Goal: Transaction & Acquisition: Purchase product/service

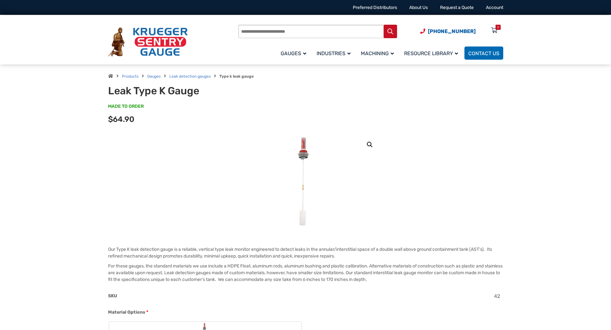
click at [274, 34] on input "Products search" at bounding box center [317, 31] width 159 height 13
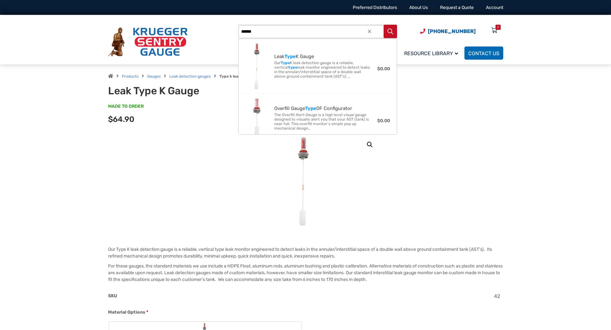
type input "******"
click at [384, 25] on button "Search" at bounding box center [390, 31] width 13 height 13
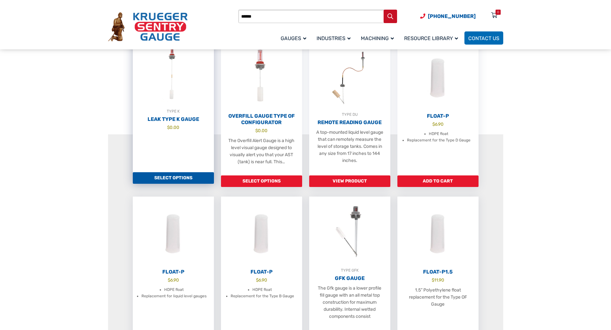
scroll to position [160, 0]
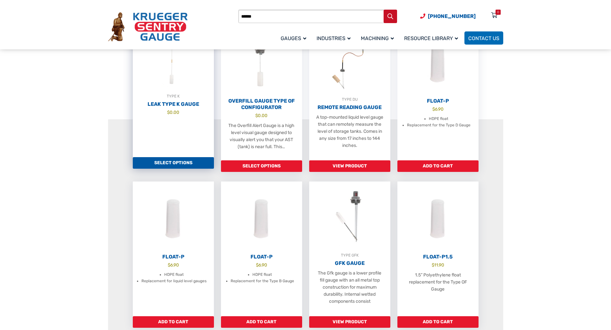
click at [175, 103] on h2 "Leak Type K Gauge" at bounding box center [173, 104] width 81 height 6
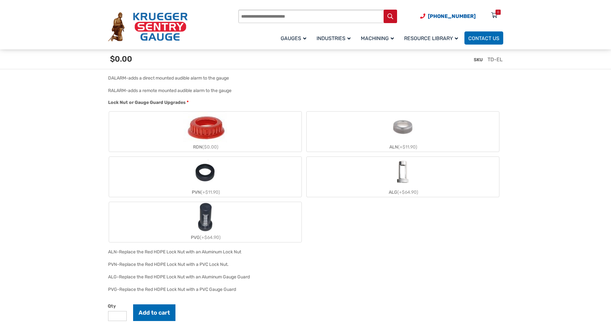
scroll to position [610, 0]
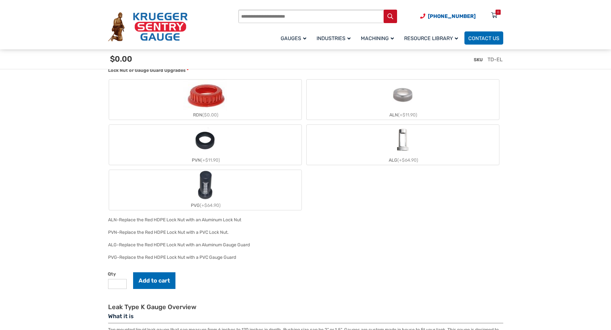
click at [211, 185] on img "PVG" at bounding box center [205, 185] width 31 height 31
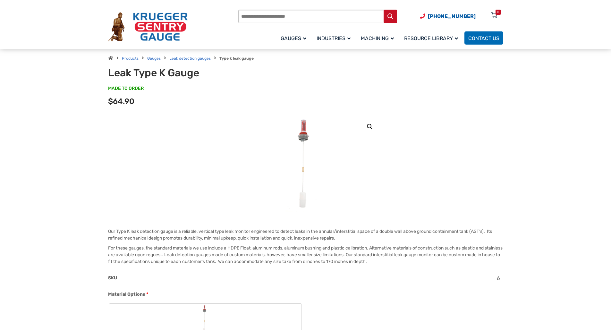
scroll to position [0, 0]
